Goal: Transaction & Acquisition: Purchase product/service

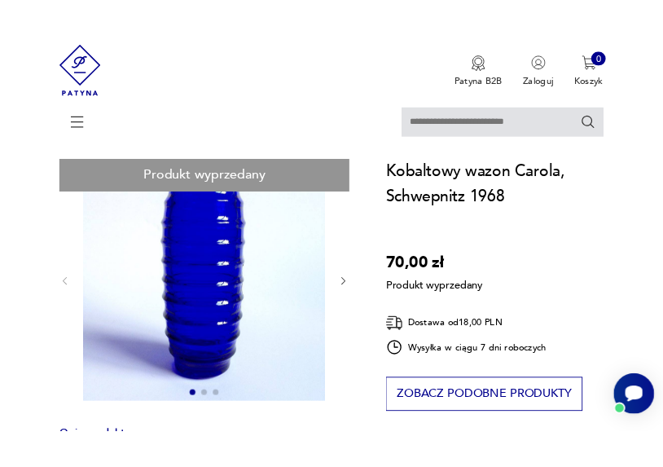
scroll to position [69, 0]
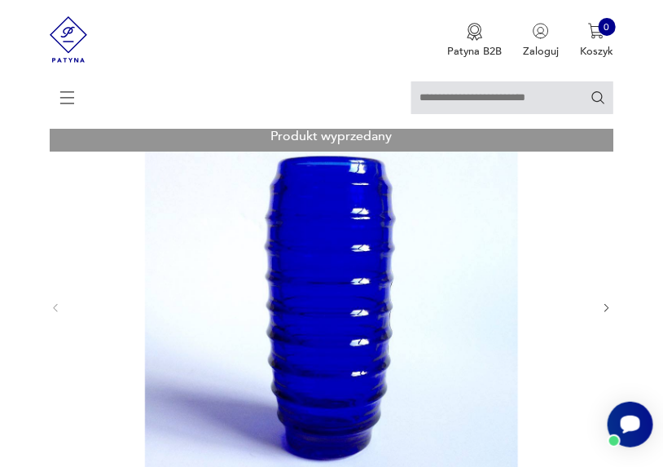
scroll to position [99, 0]
click at [596, 306] on icon "button" at bounding box center [607, 309] width 12 height 12
click at [596, 310] on icon "button" at bounding box center [607, 309] width 12 height 12
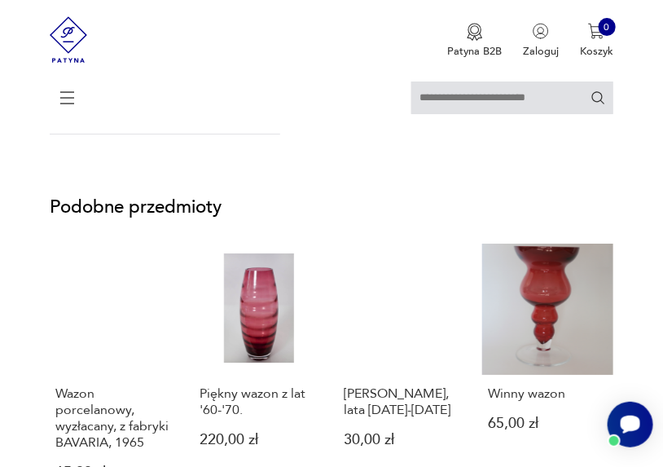
scroll to position [1296, 0]
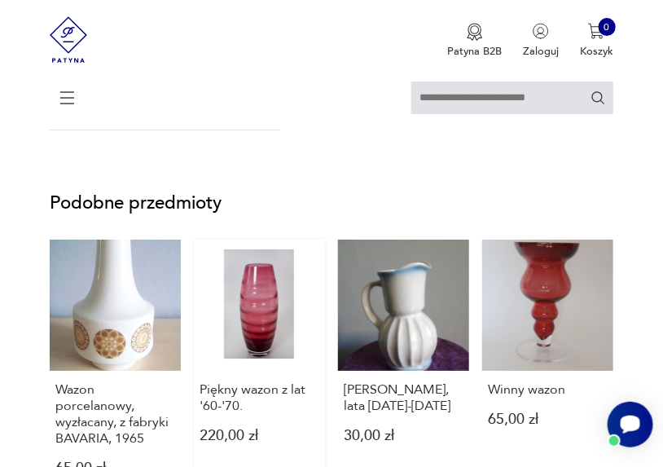
click at [266, 293] on link "Piękny wazon z lat '60-'70. 220,00 zł" at bounding box center [259, 370] width 131 height 261
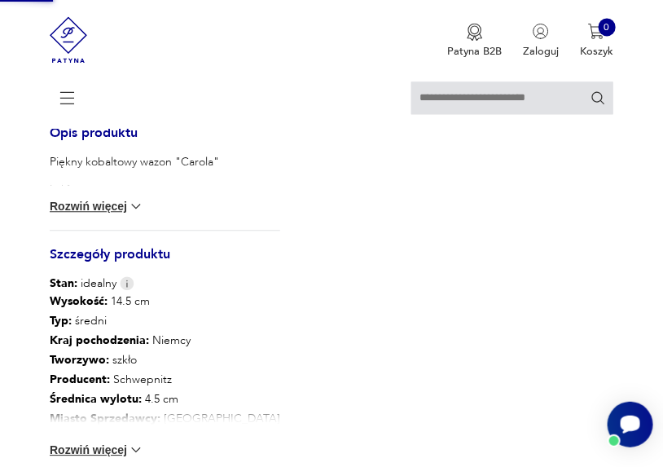
scroll to position [180, 0]
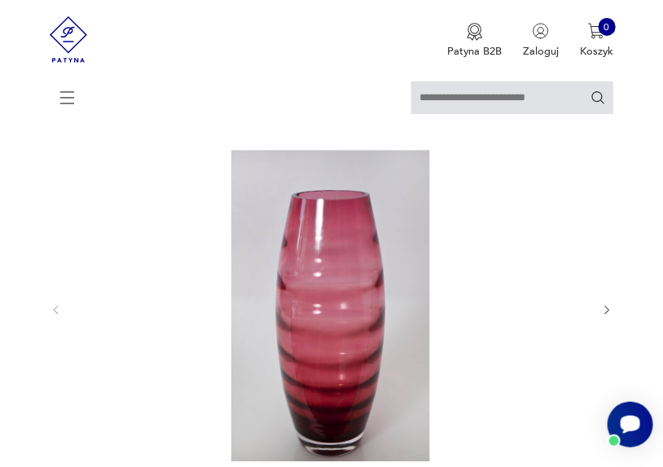
scroll to position [131, 0]
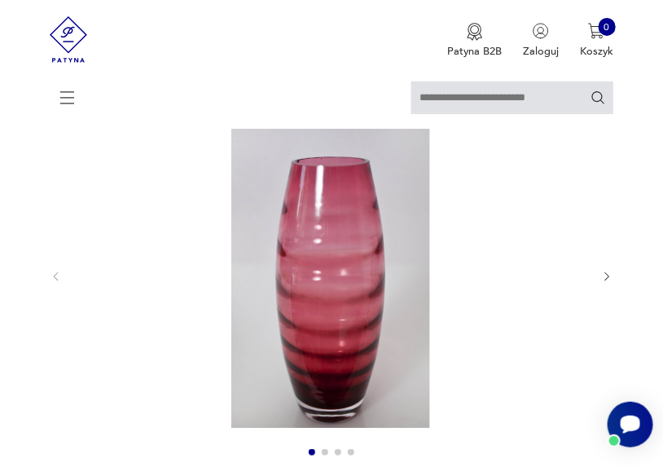
click at [596, 270] on div at bounding box center [332, 277] width 564 height 376
click at [323, 356] on span at bounding box center [325, 452] width 7 height 7
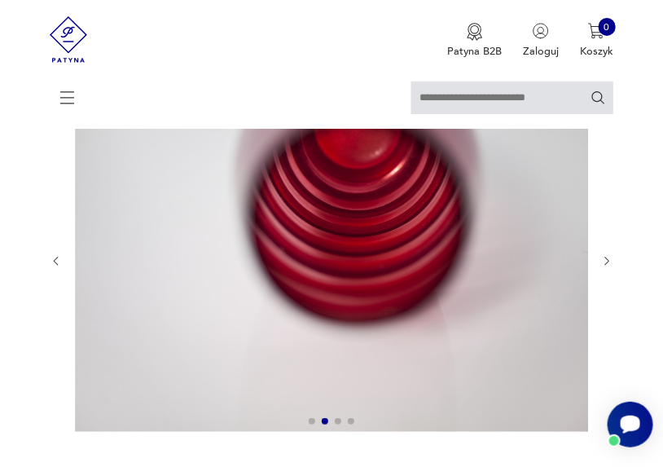
click at [337, 356] on span at bounding box center [338, 421] width 7 height 7
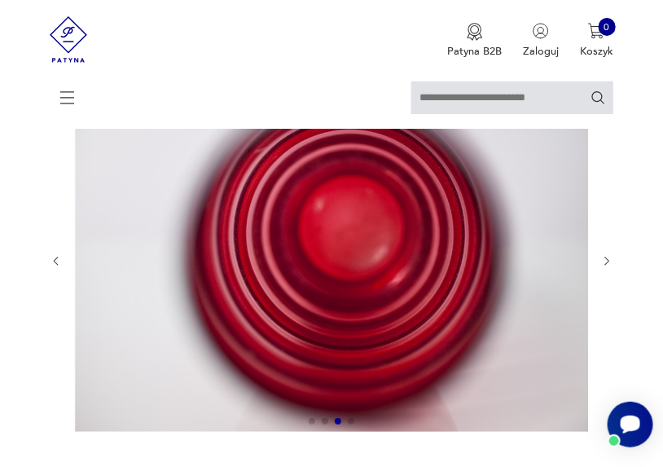
click at [350, 356] on span at bounding box center [351, 421] width 7 height 7
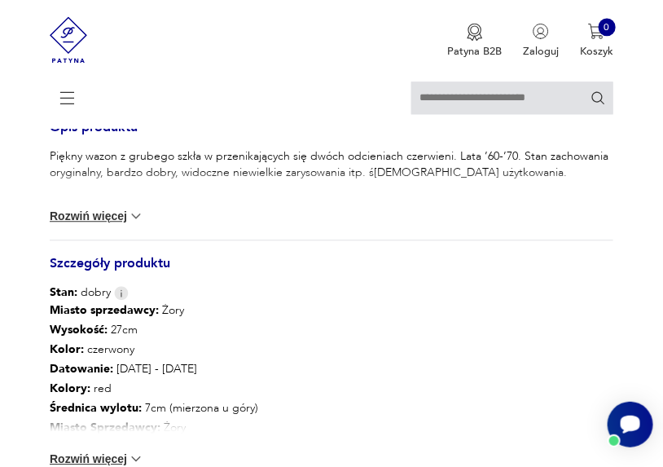
scroll to position [910, 0]
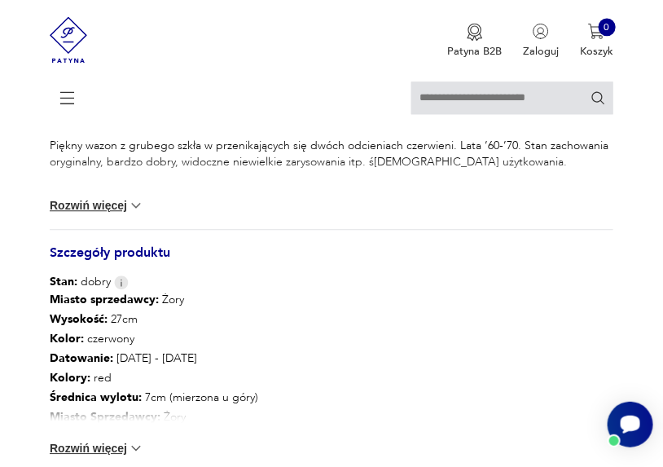
click at [332, 267] on h3 "Szczegóły produktu" at bounding box center [332, 259] width 564 height 29
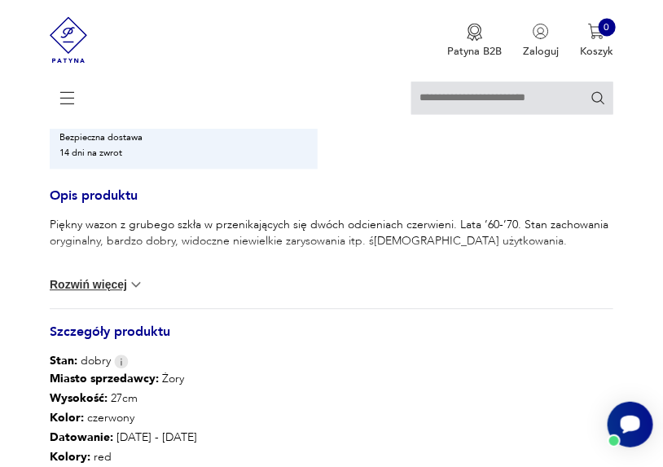
scroll to position [820, 0]
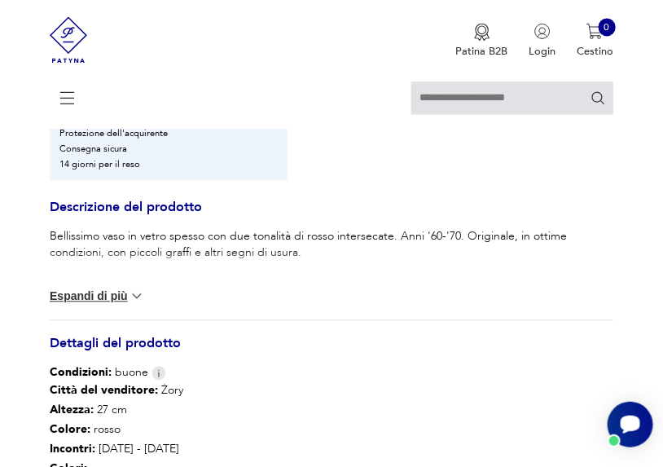
click at [121, 285] on div "Bellissimo vaso in vetro spesso con due tonalità di rosso intersecate. Anni '60…" at bounding box center [332, 273] width 564 height 91
click at [130, 294] on img at bounding box center [137, 296] width 16 height 16
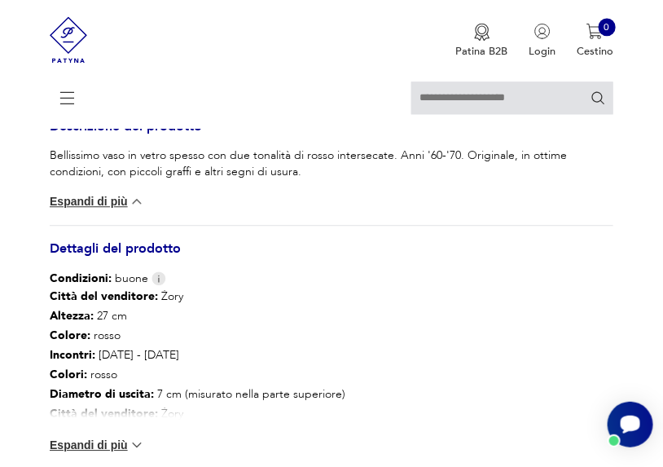
scroll to position [939, 0]
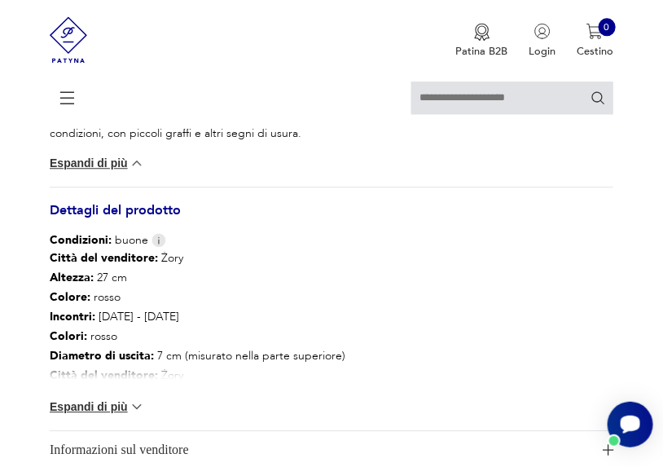
click at [129, 356] on img at bounding box center [137, 406] width 16 height 16
